Goal: Transaction & Acquisition: Purchase product/service

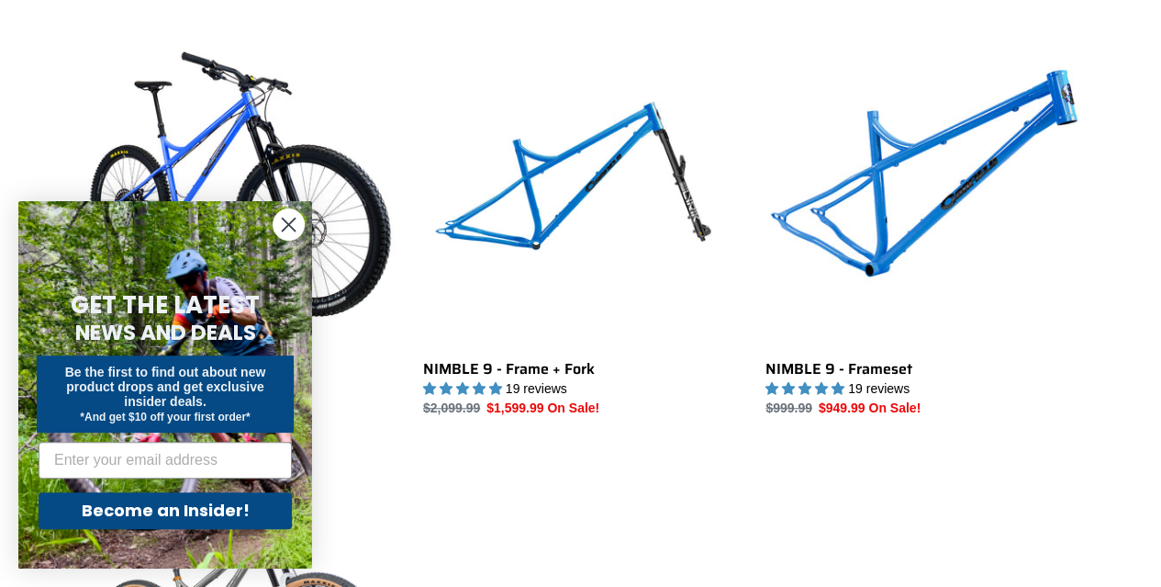
scroll to position [537, 0]
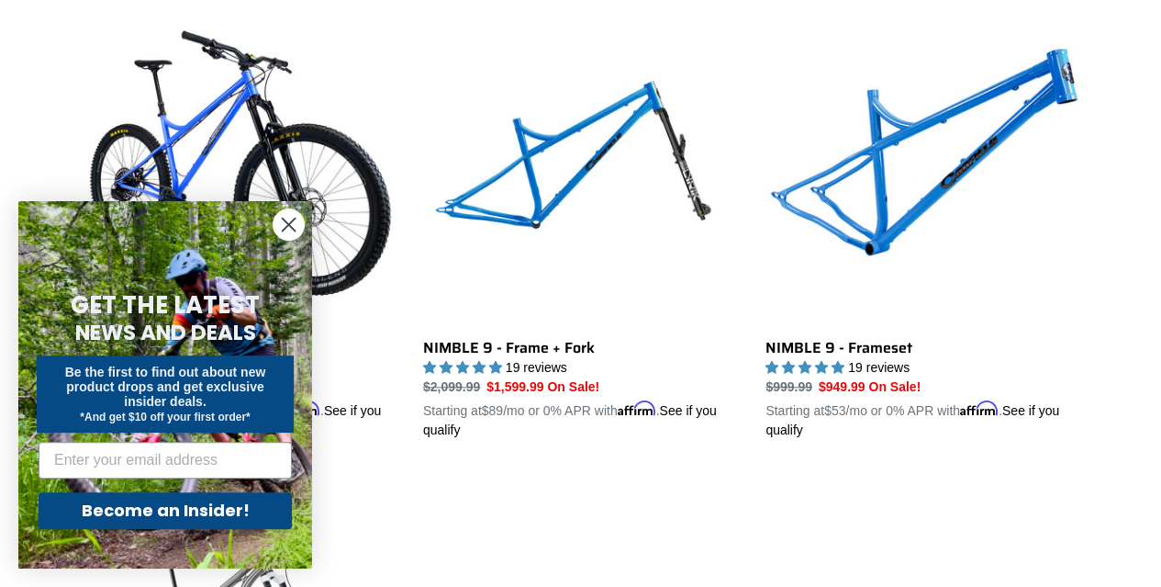
drag, startPoint x: 1167, startPoint y: 50, endPoint x: 1174, endPoint y: 129, distance: 79.3
click at [294, 229] on circle "Close dialog" at bounding box center [289, 224] width 30 height 30
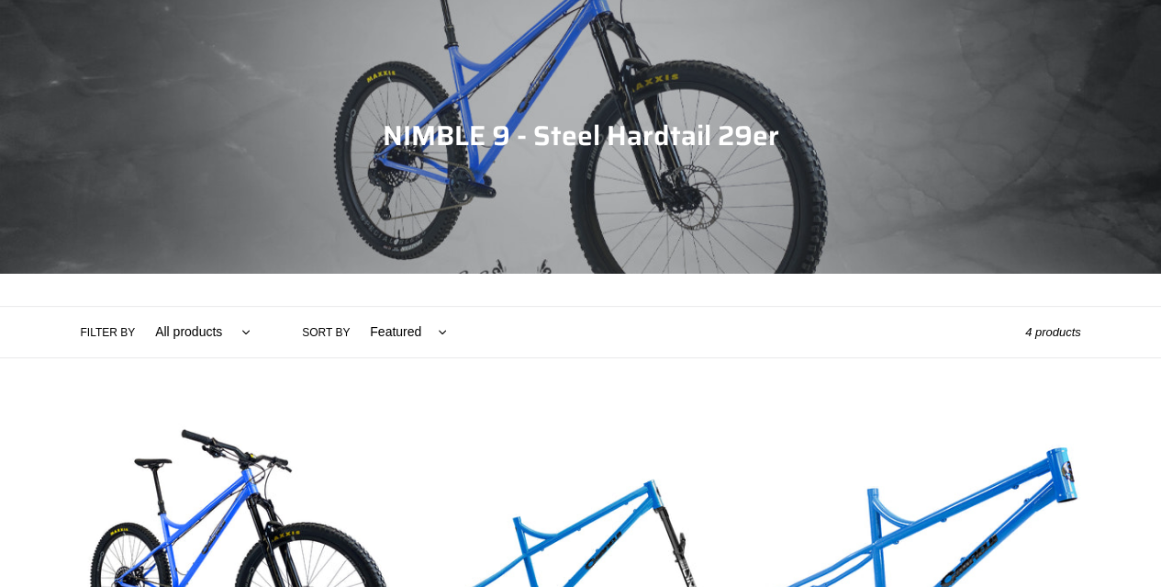
scroll to position [384, 0]
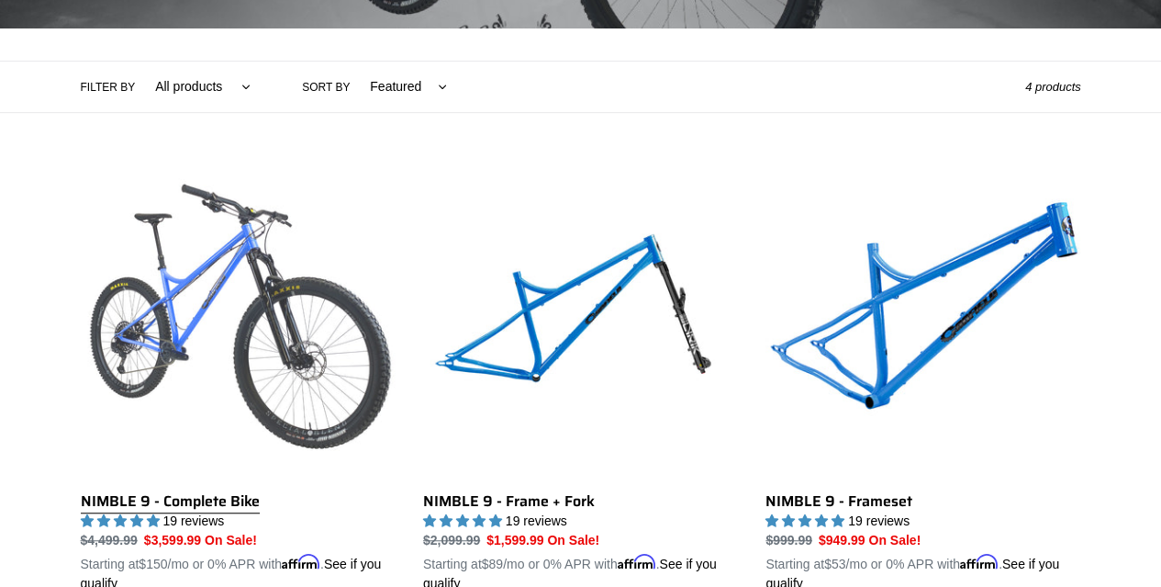
click at [215, 284] on link "NIMBLE 9 - Complete Bike" at bounding box center [238, 378] width 315 height 430
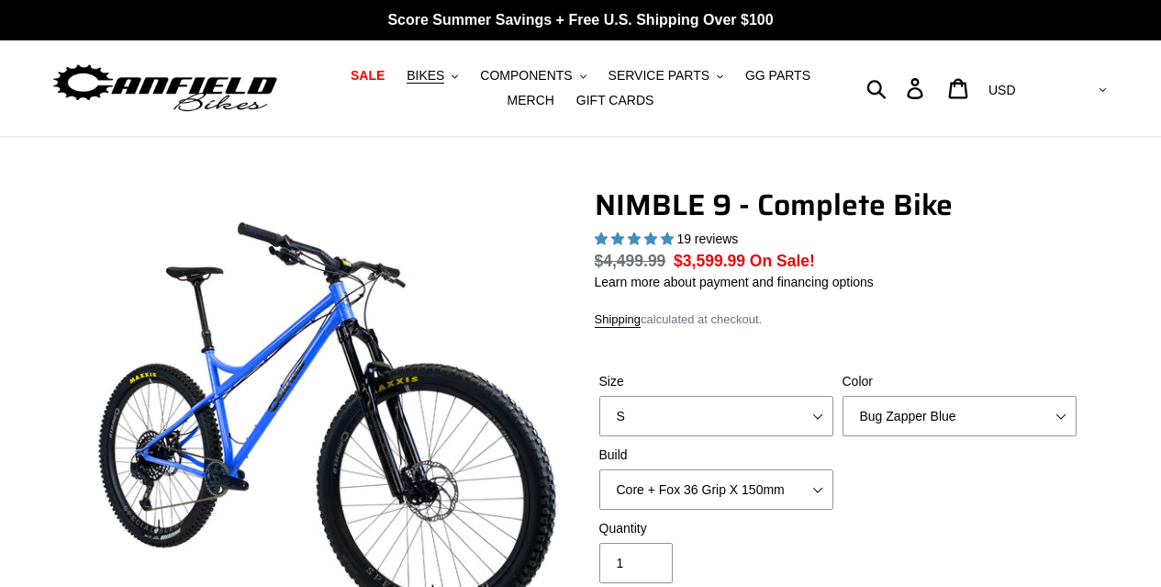
select select "highest-rating"
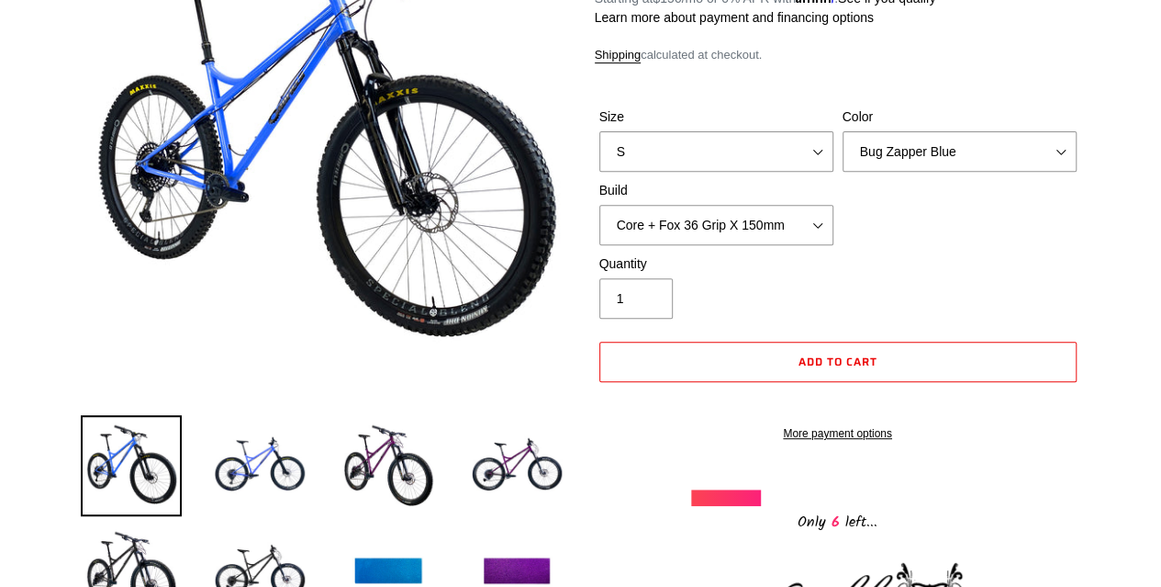
scroll to position [296, 0]
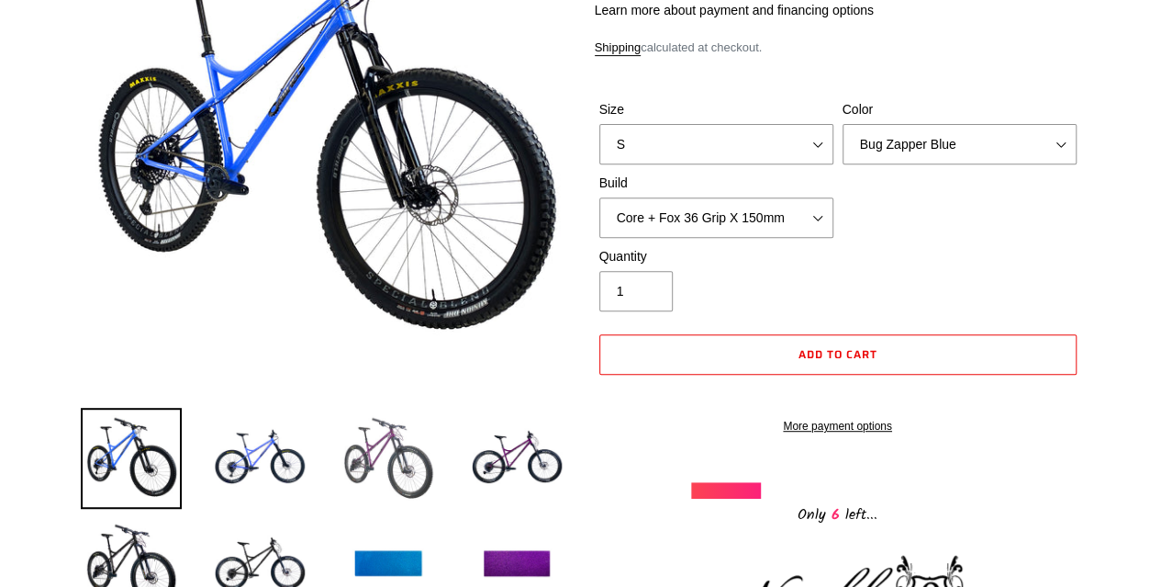
click at [428, 457] on img at bounding box center [388, 458] width 101 height 101
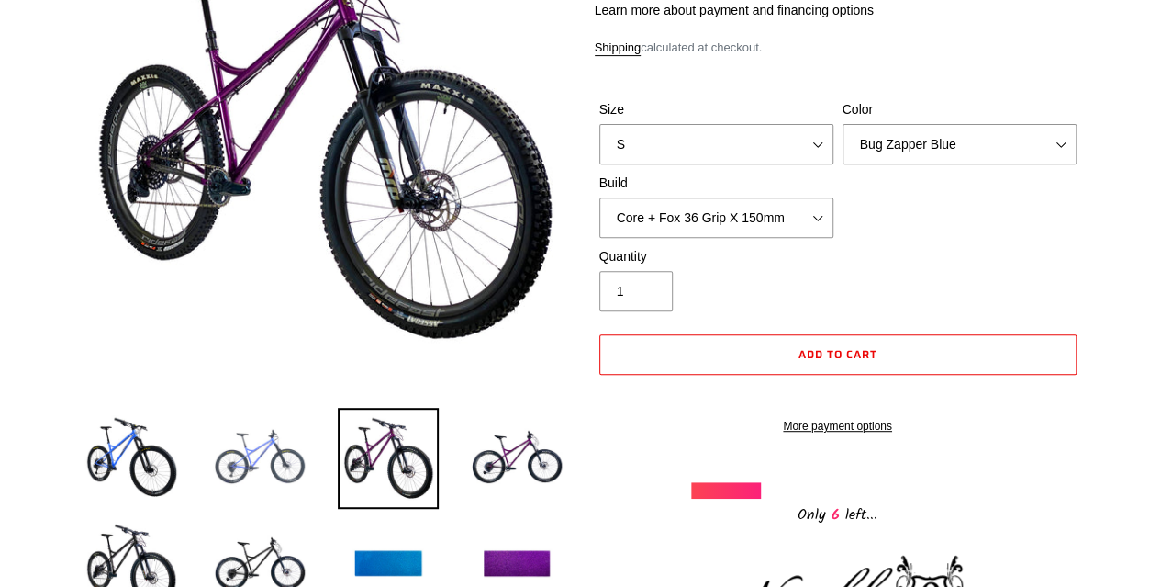
click at [305, 457] on img at bounding box center [259, 458] width 101 height 101
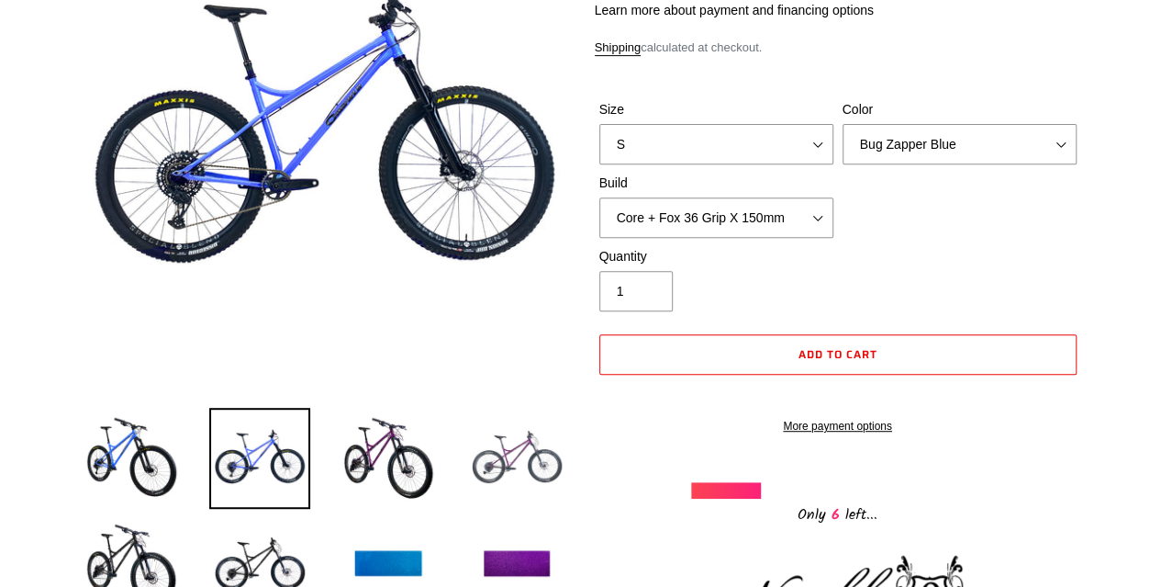
click at [524, 457] on img at bounding box center [516, 458] width 101 height 101
